Goal: Task Accomplishment & Management: Manage account settings

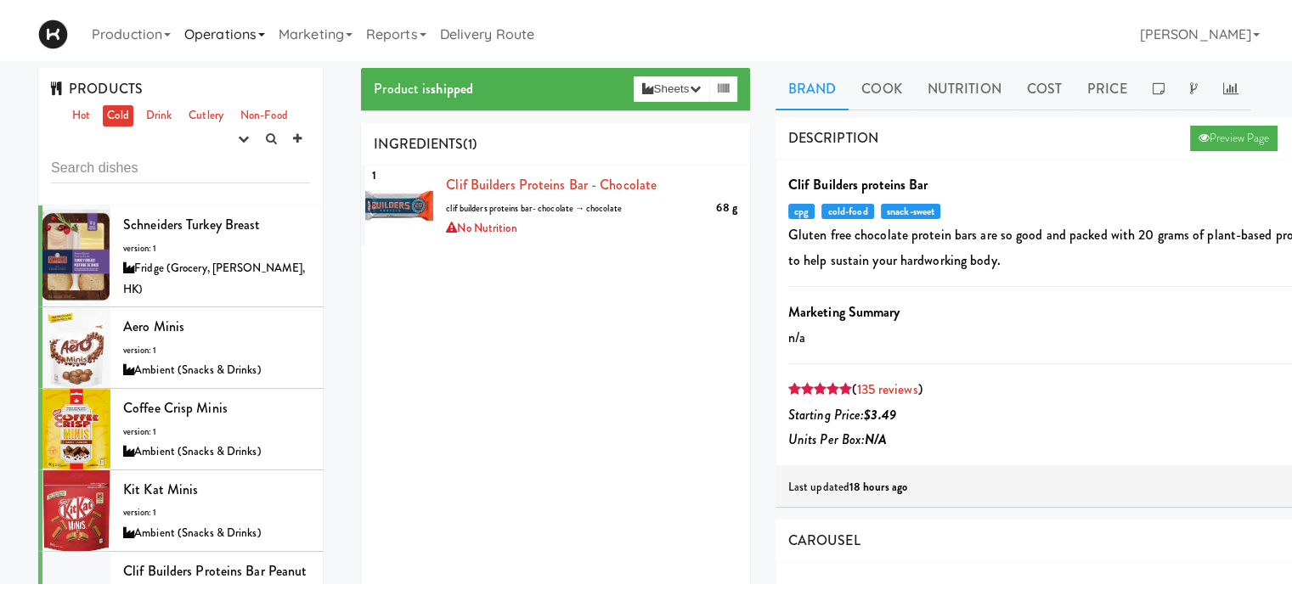
scroll to position [2029, 0]
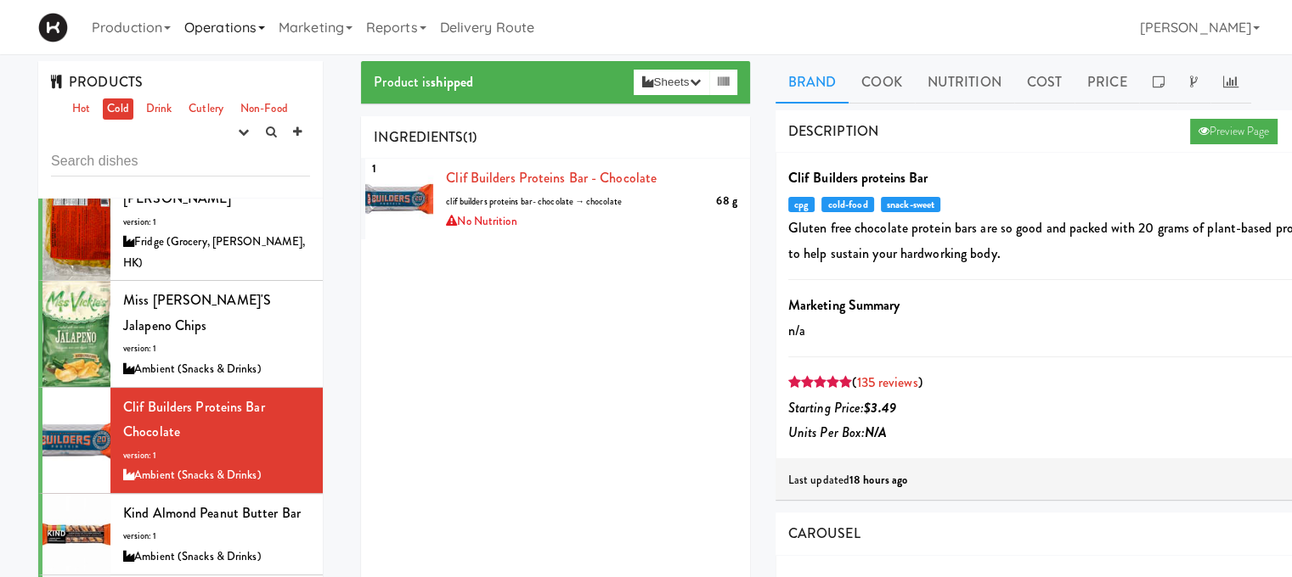
click at [210, 25] on link "Operations" at bounding box center [224, 27] width 94 height 54
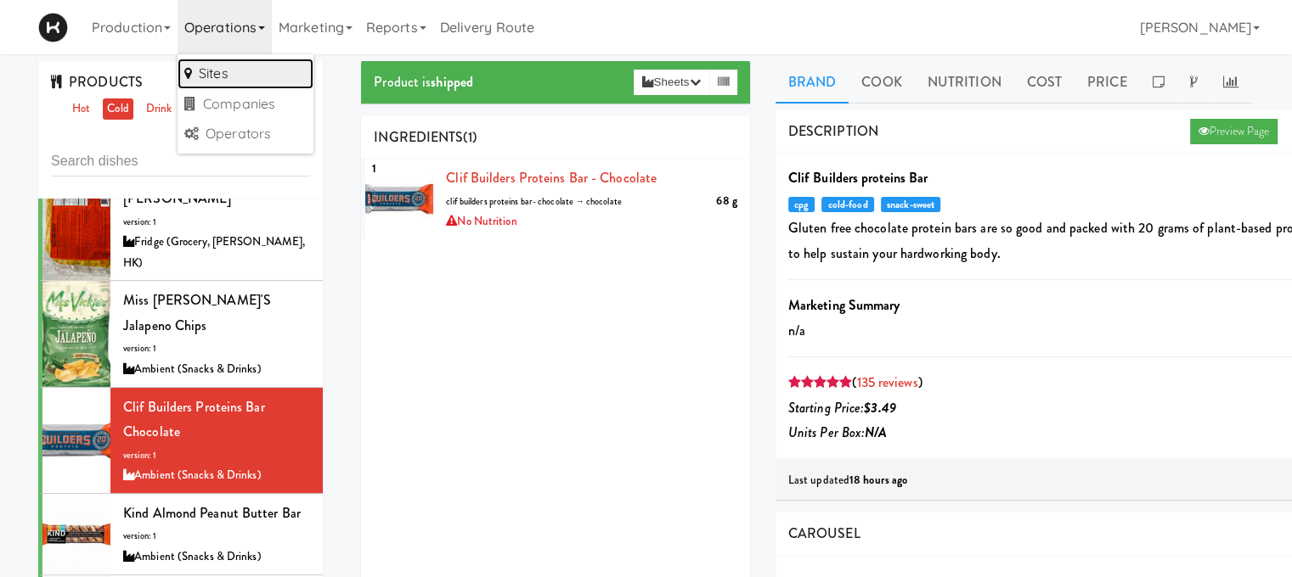
click at [211, 60] on link "Sites" at bounding box center [245, 74] width 136 height 31
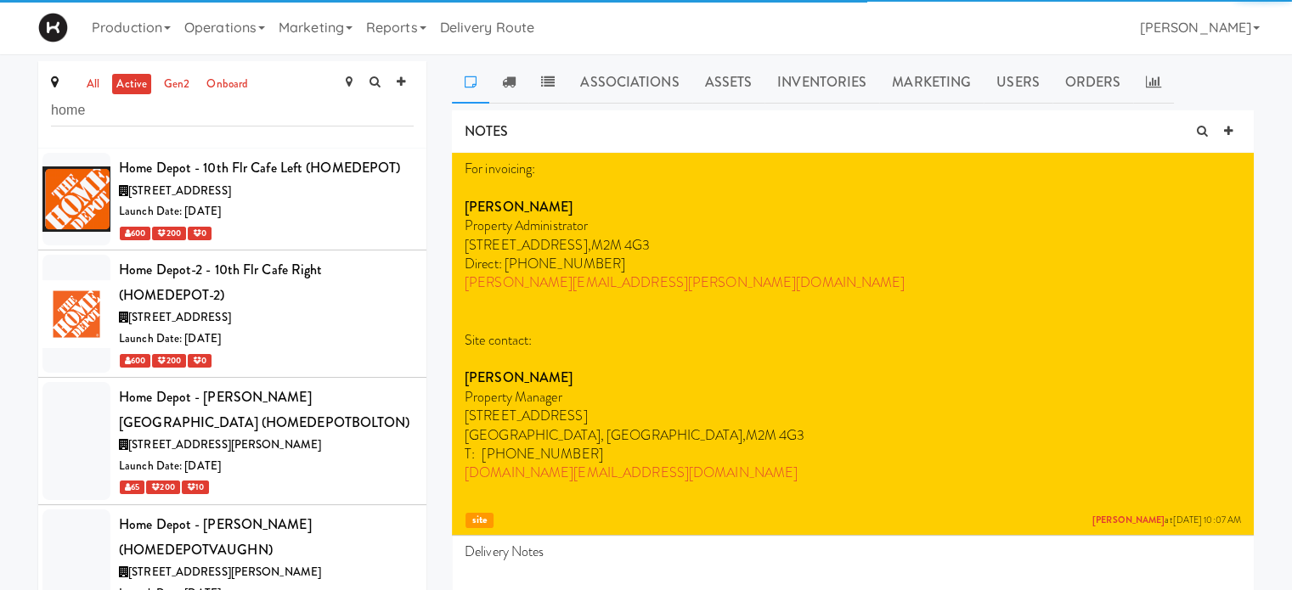
type input "home"
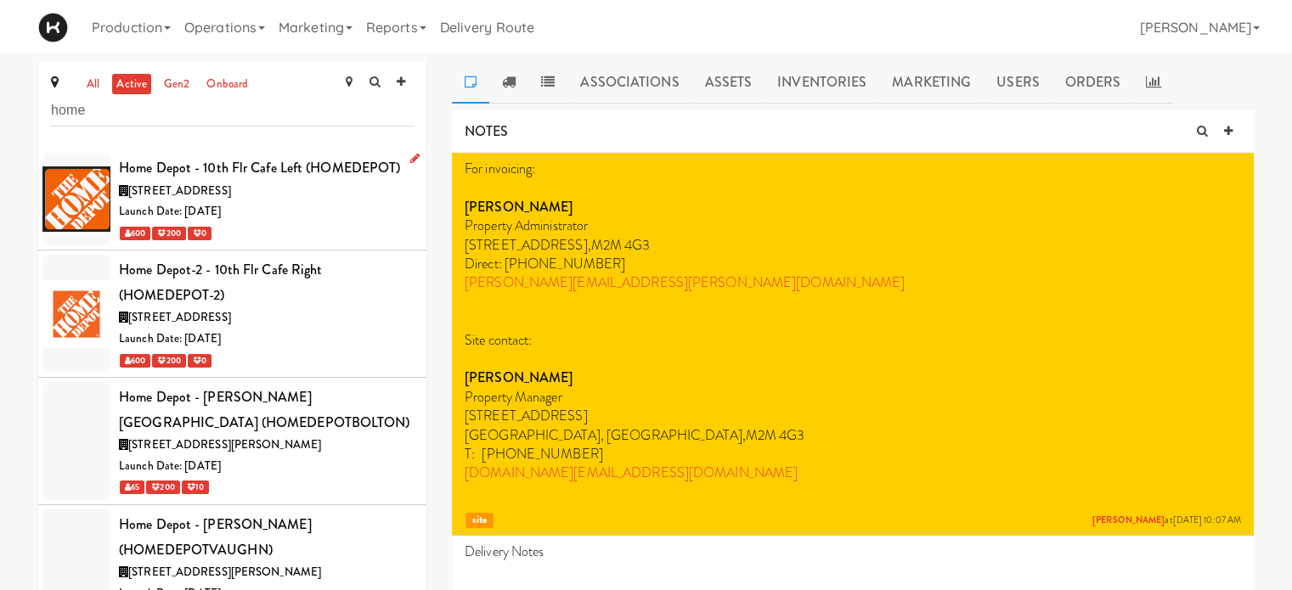
click at [329, 236] on div "600 200 0" at bounding box center [266, 232] width 295 height 21
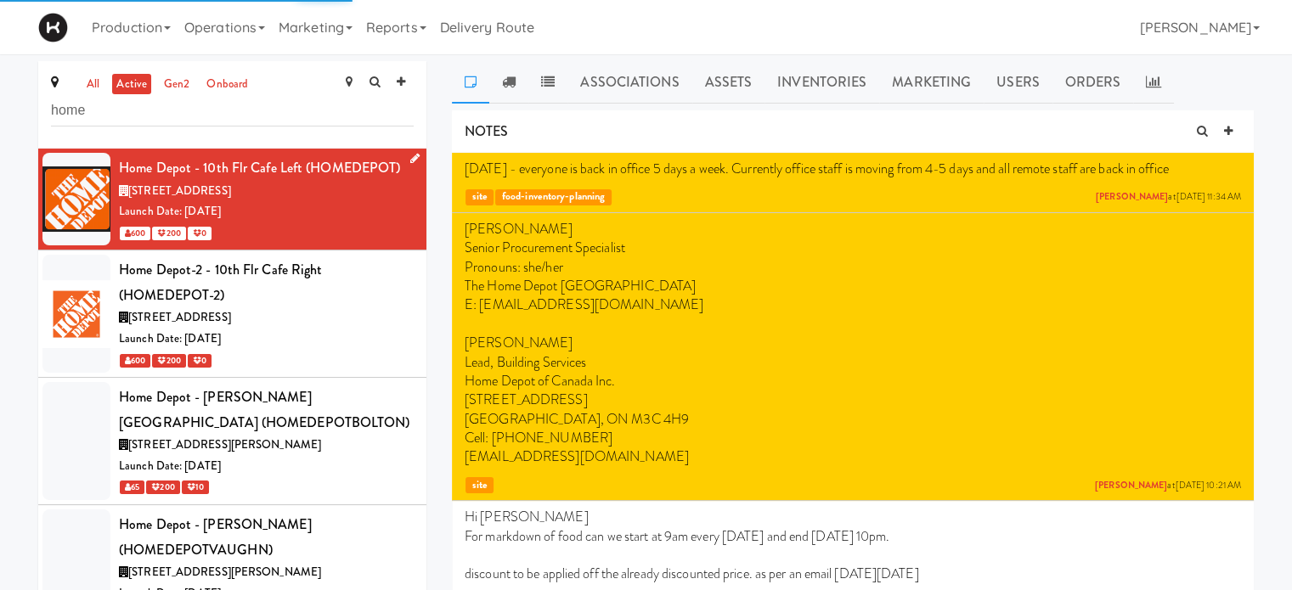
click at [329, 236] on div "600 200 0" at bounding box center [266, 232] width 295 height 21
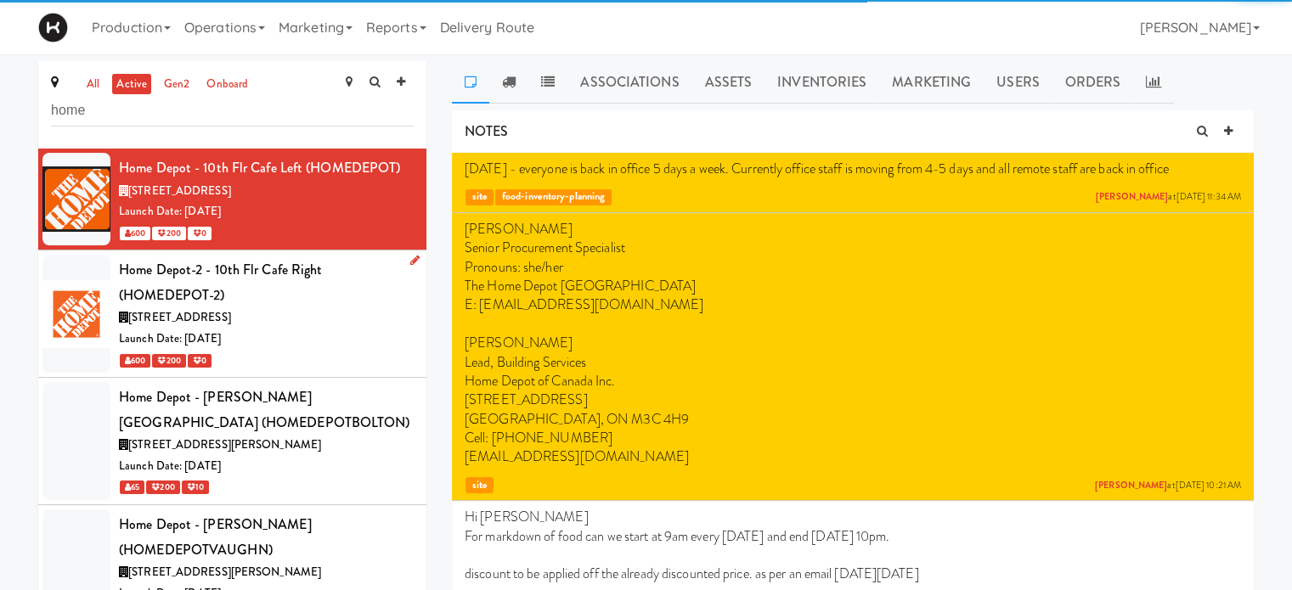
click at [350, 310] on div "[STREET_ADDRESS]" at bounding box center [266, 317] width 295 height 21
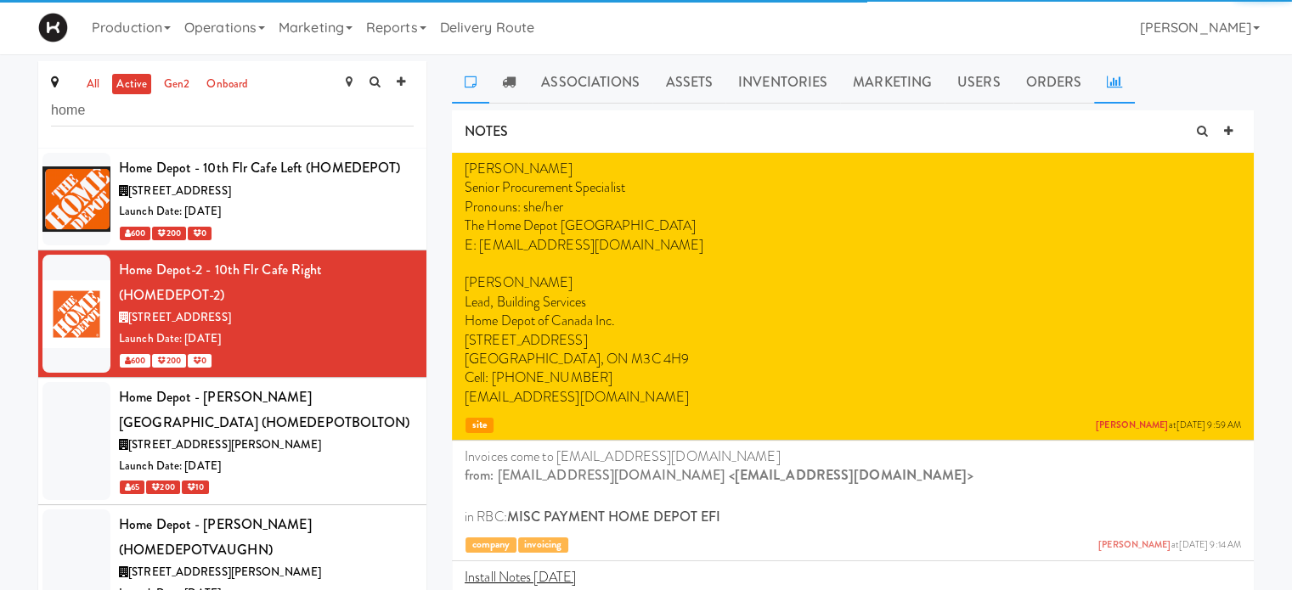
click at [1106, 83] on icon at bounding box center [1113, 82] width 15 height 14
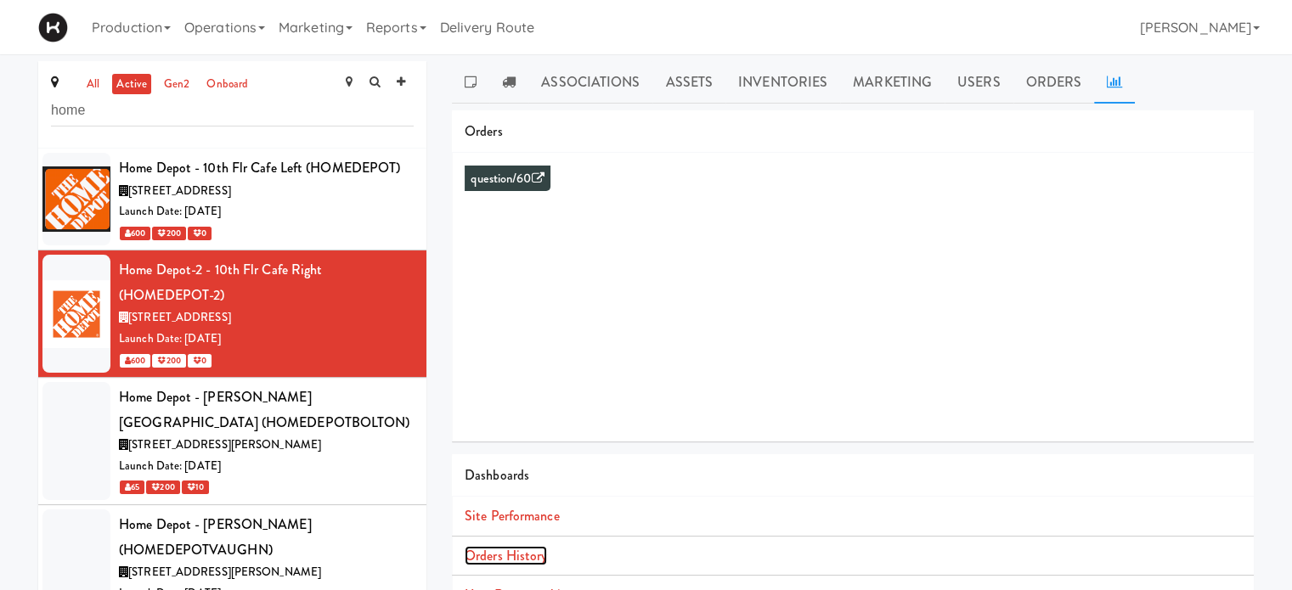
click at [509, 558] on link "Orders History" at bounding box center [505, 556] width 82 height 20
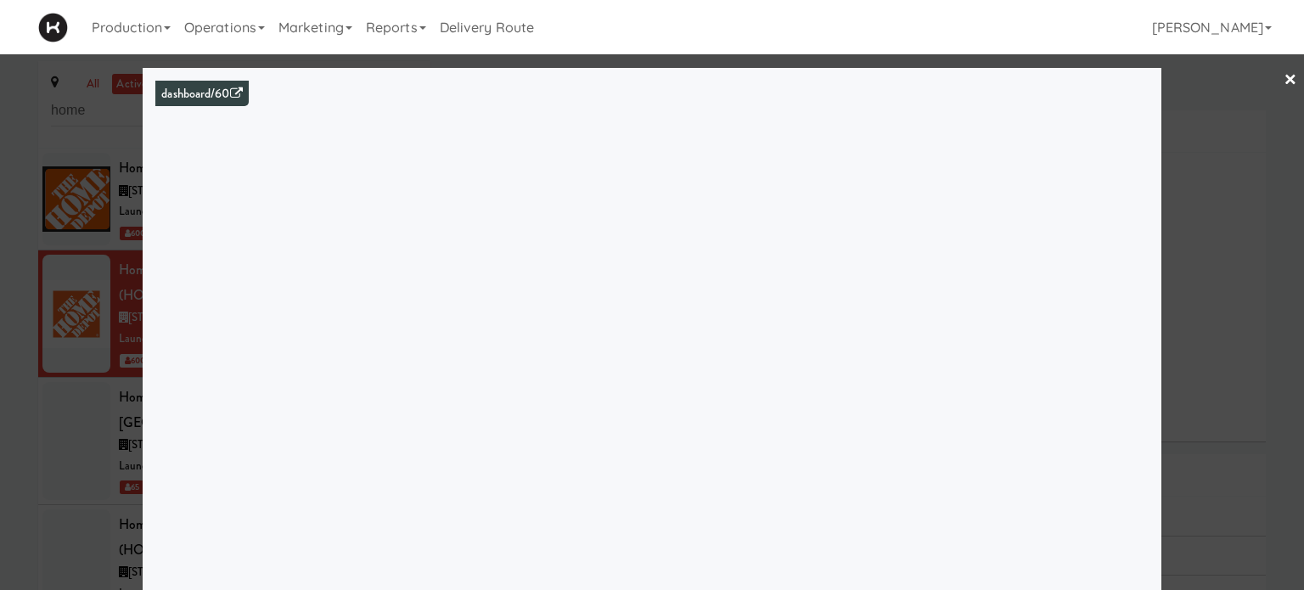
click at [1189, 262] on div at bounding box center [652, 295] width 1304 height 590
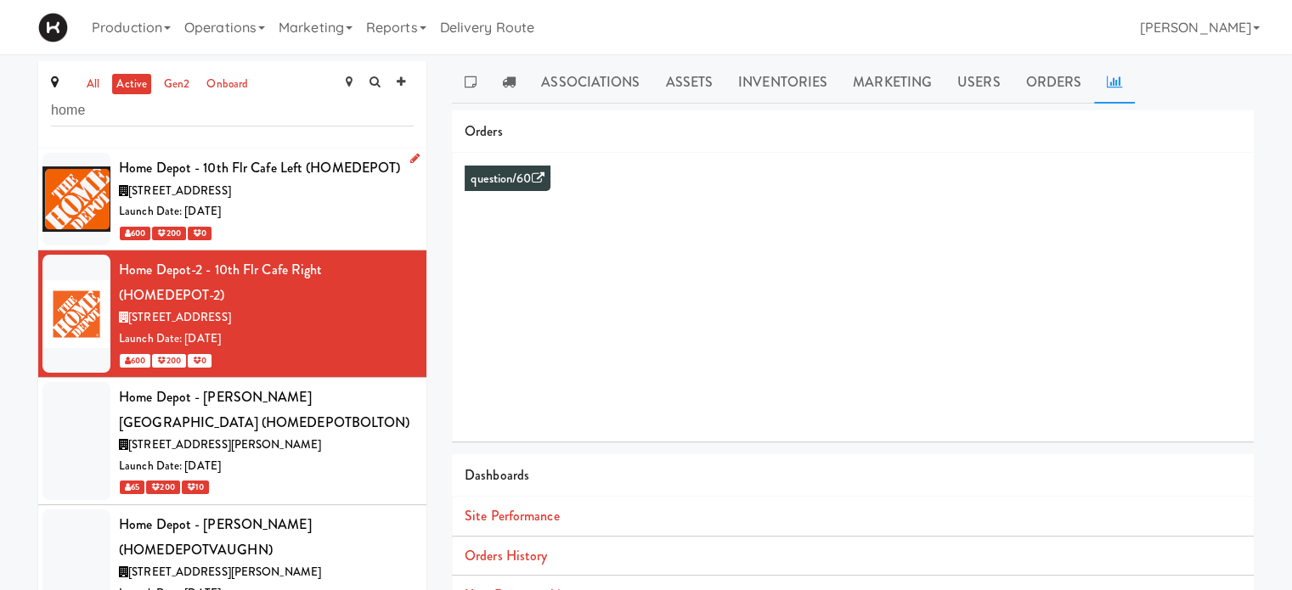
click at [365, 218] on div "Launch Date: [DATE]" at bounding box center [266, 211] width 295 height 21
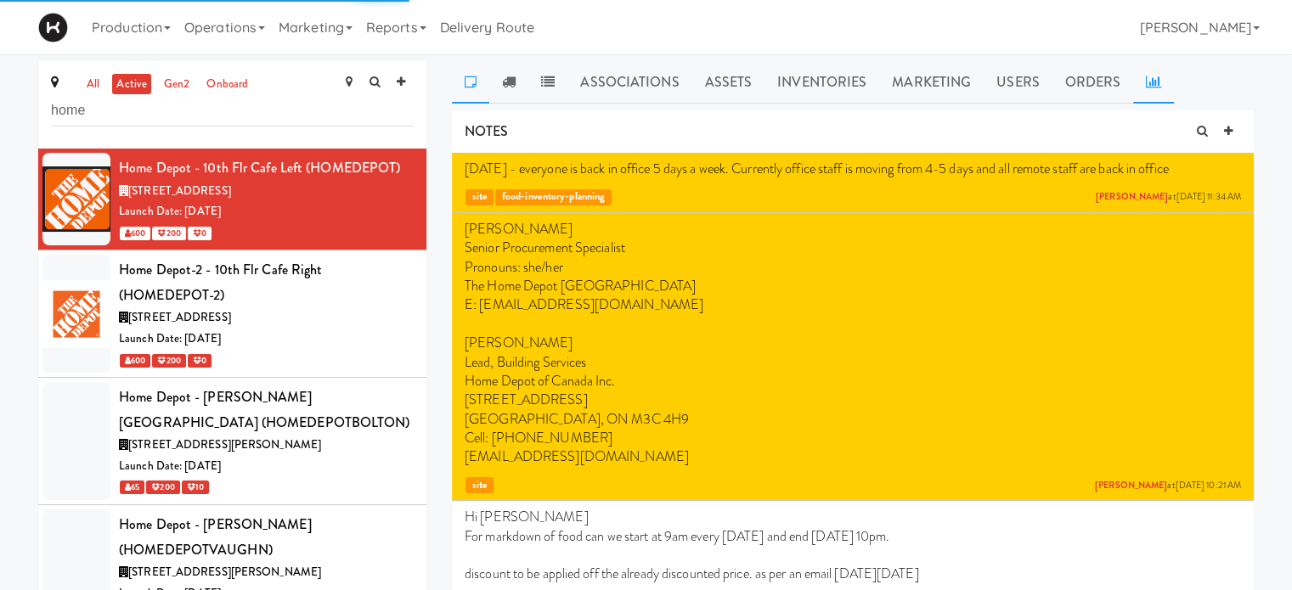
click at [1146, 83] on icon at bounding box center [1153, 82] width 15 height 14
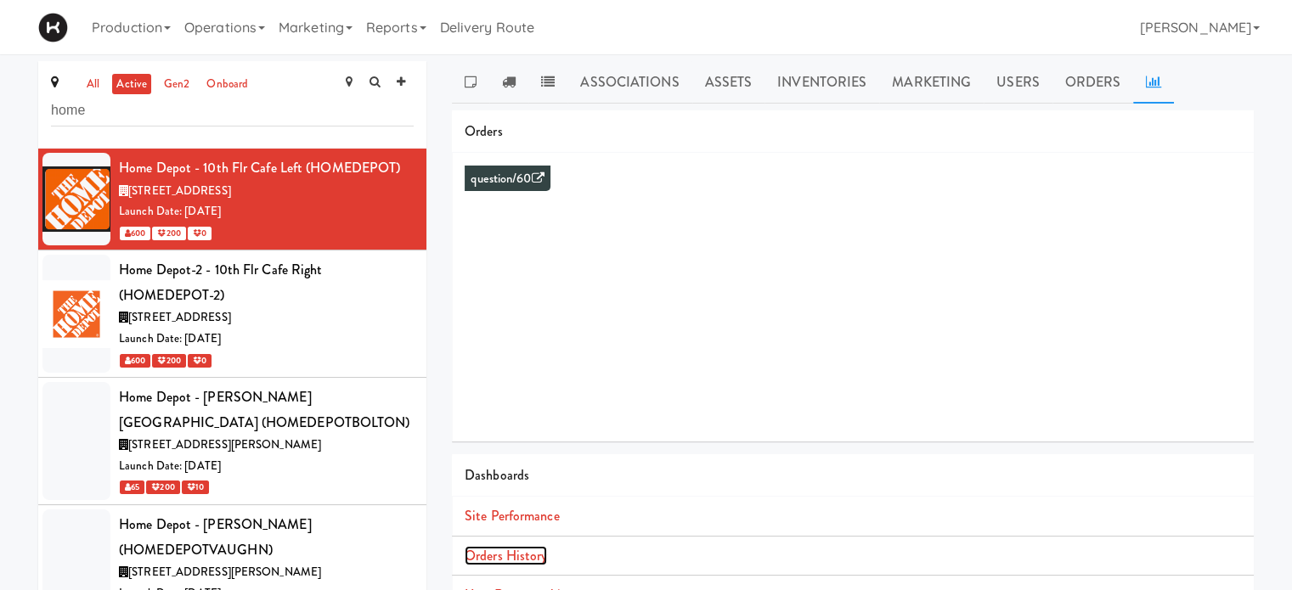
click at [511, 552] on link "Orders History" at bounding box center [505, 556] width 82 height 20
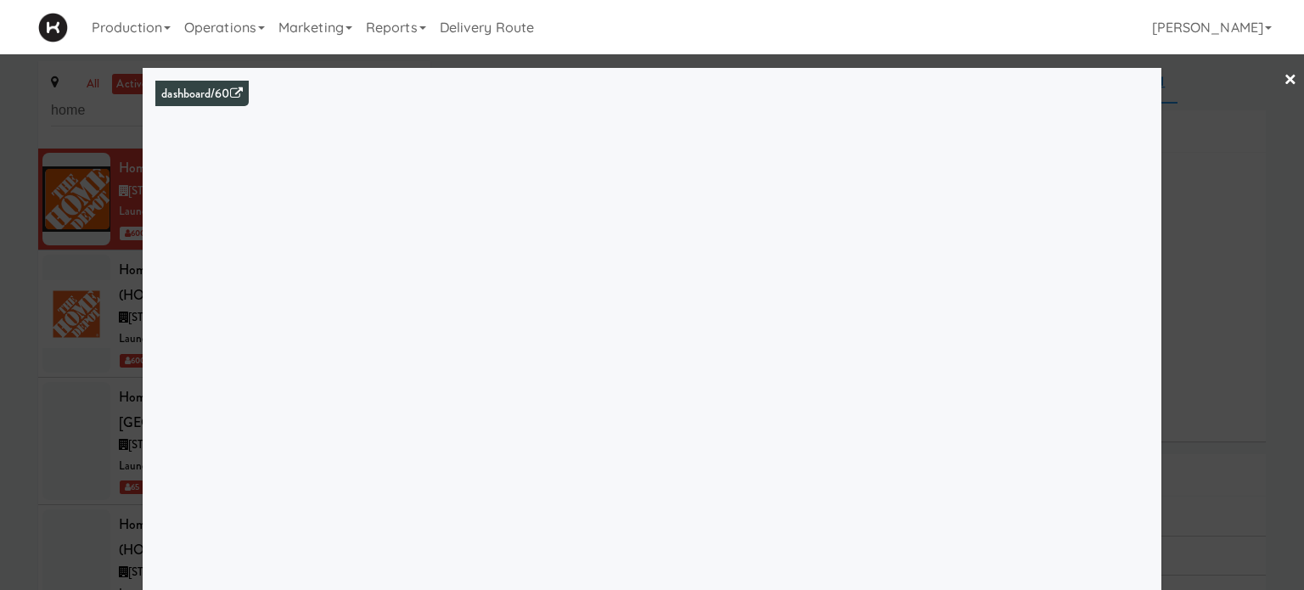
click at [1253, 242] on div at bounding box center [652, 295] width 1304 height 590
